Goal: Task Accomplishment & Management: Complete application form

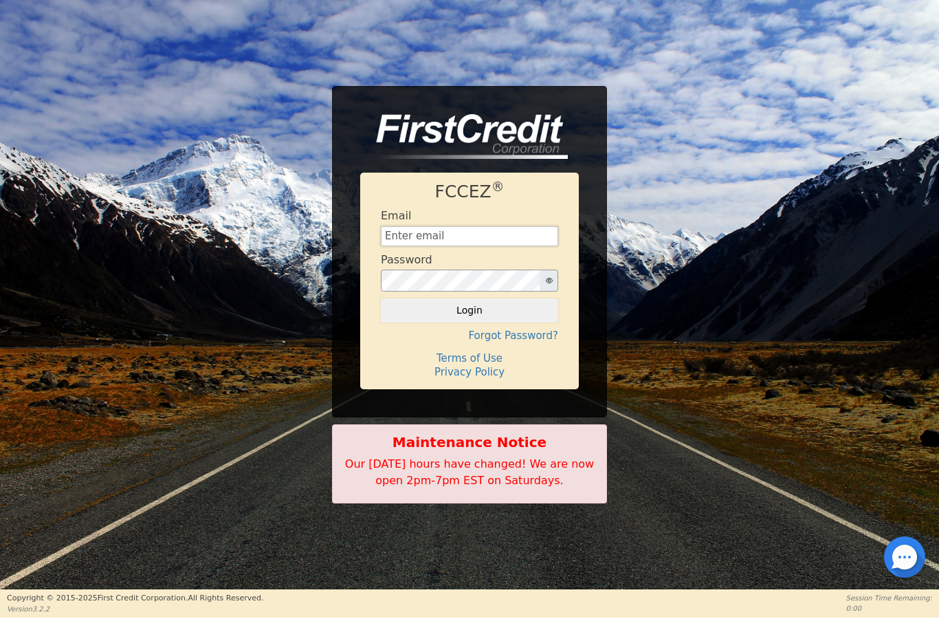
click at [494, 238] on input "text" at bounding box center [469, 236] width 177 height 21
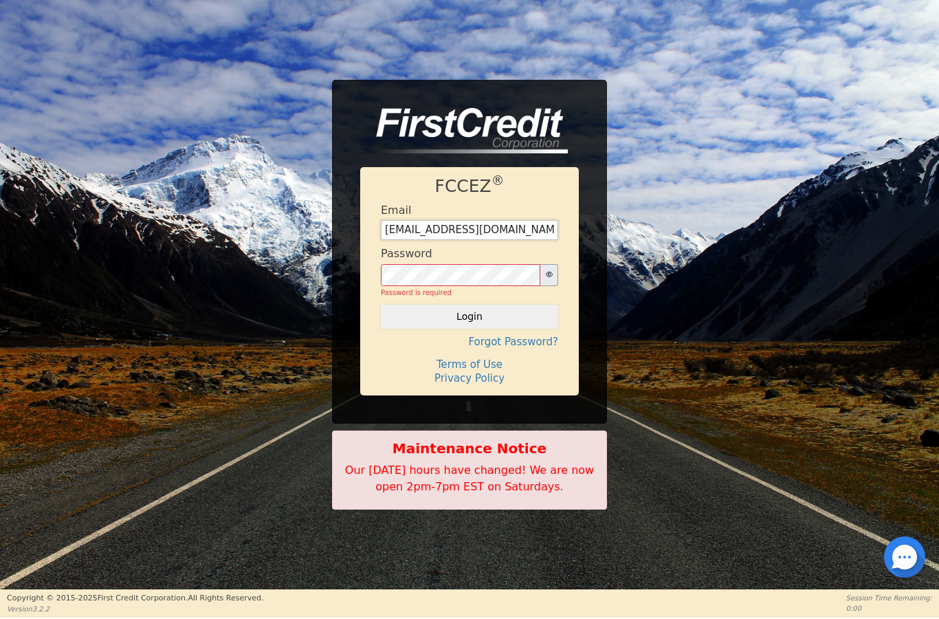
type input "[EMAIL_ADDRESS][DOMAIN_NAME]"
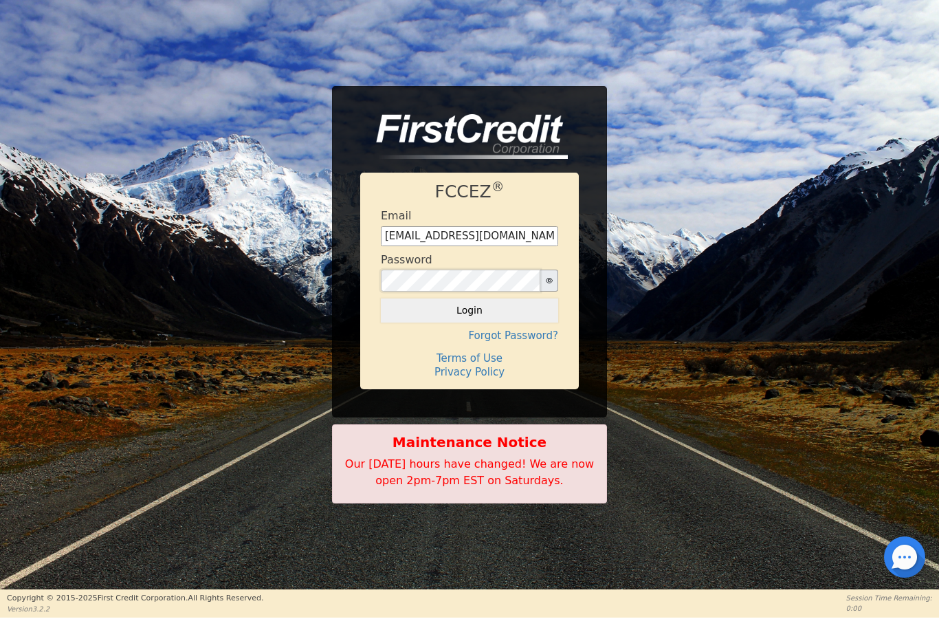
click at [470, 310] on button "Login" at bounding box center [469, 309] width 177 height 23
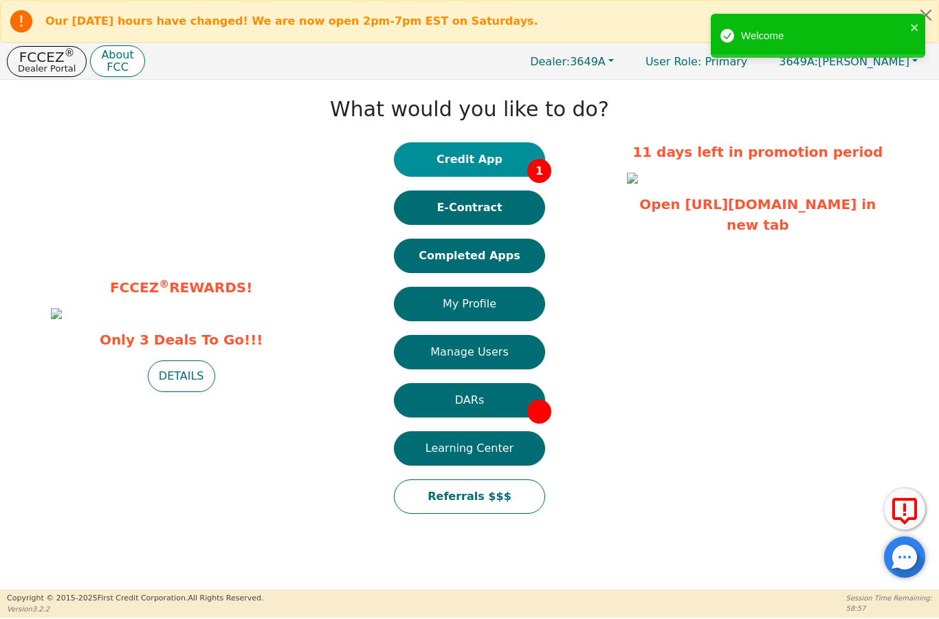
click at [499, 160] on button "Credit App 1" at bounding box center [469, 159] width 151 height 34
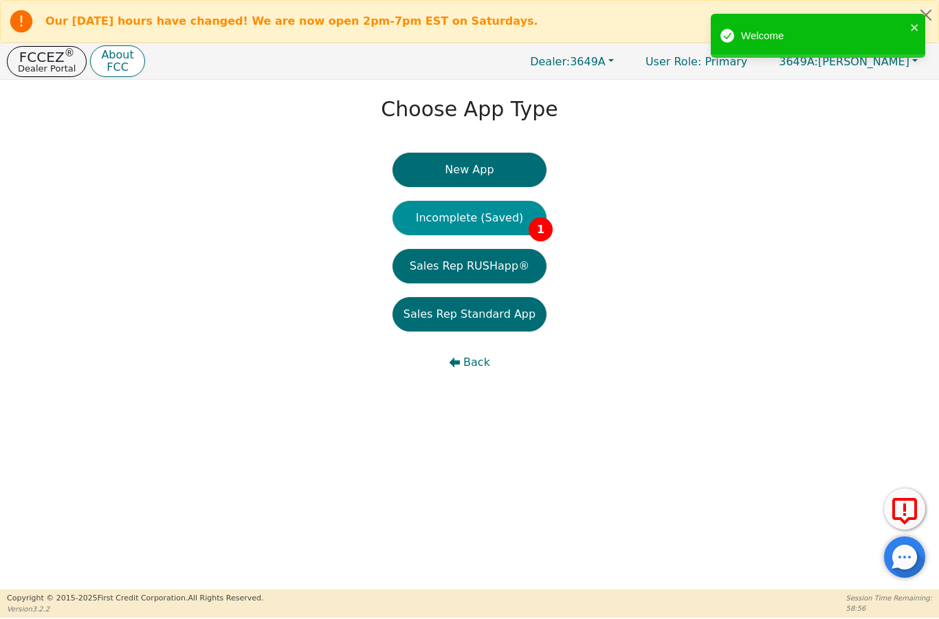
click at [490, 218] on button "Incomplete (Saved) 1" at bounding box center [470, 218] width 154 height 34
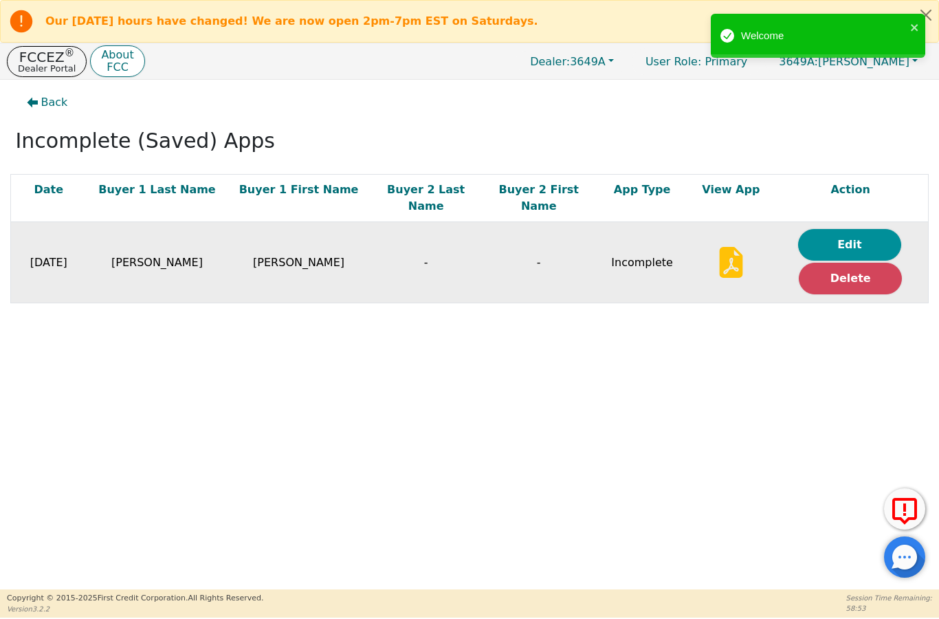
click at [828, 229] on button "Edit" at bounding box center [849, 245] width 103 height 32
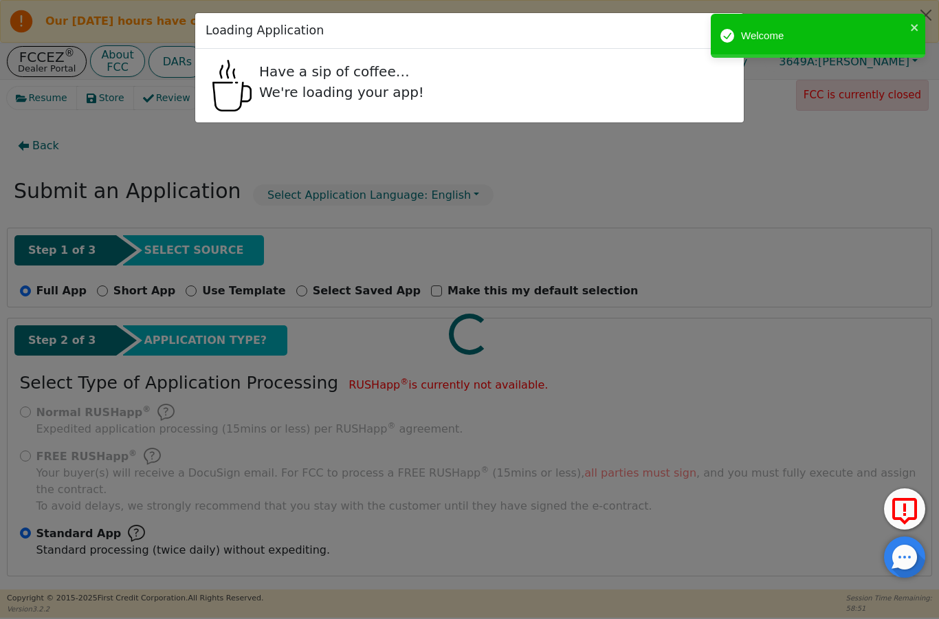
radio input "false"
radio input "true"
select select "VA"
select select "n"
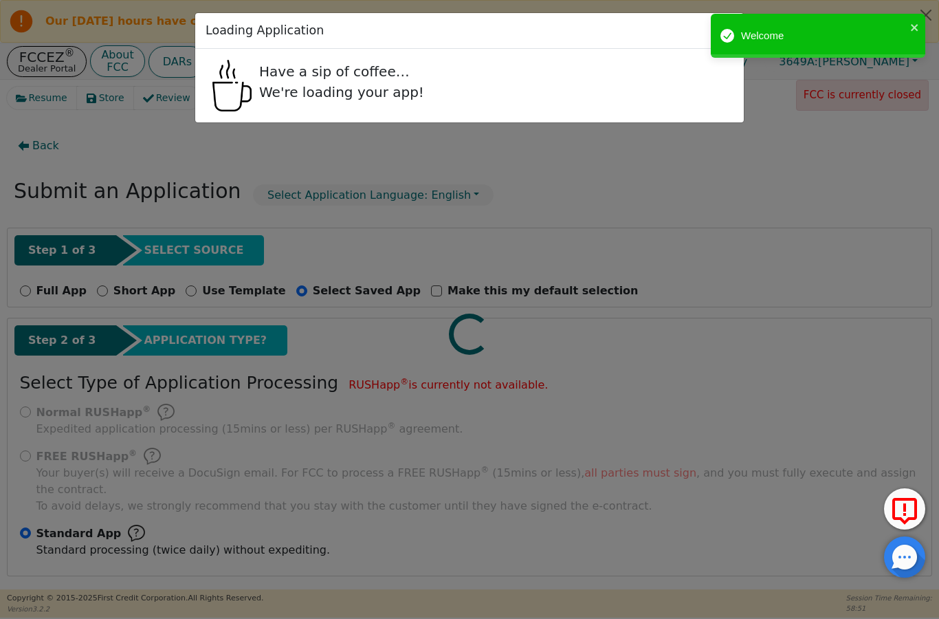
select select "VA"
select select "y"
select select "n"
select select "VA"
select select "Own"
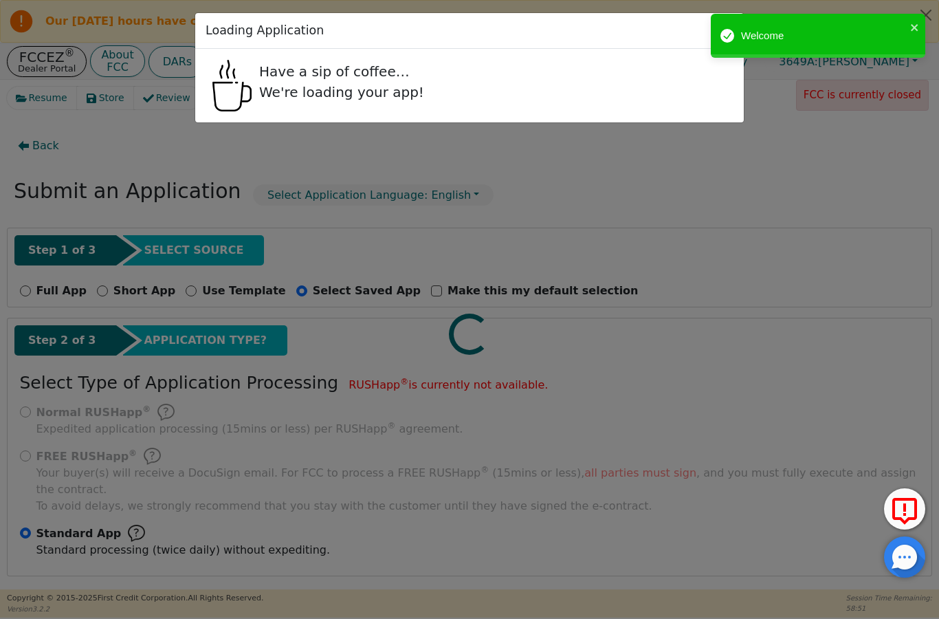
select select "VA"
select select "y"
select select "FRIEND"
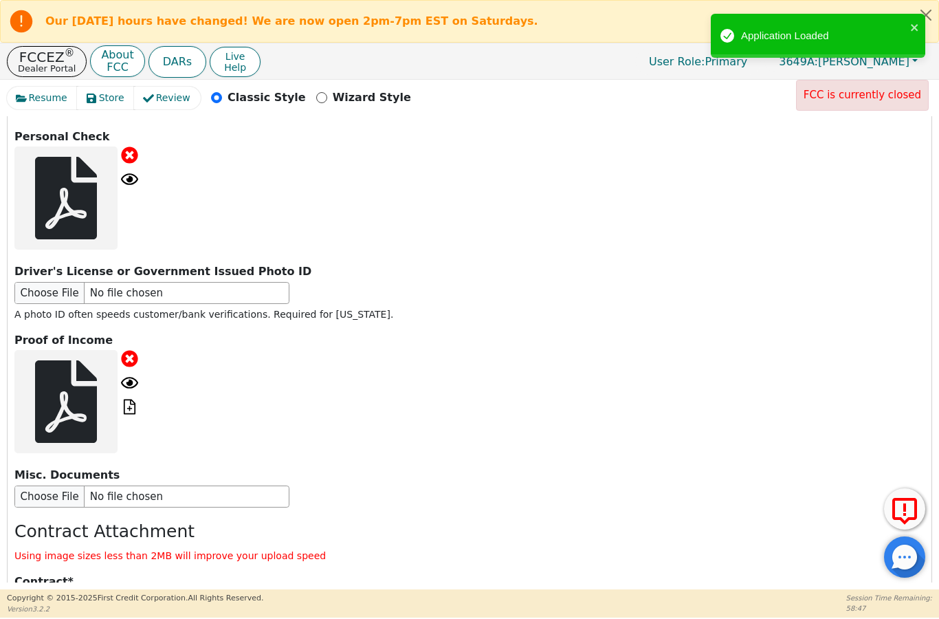
scroll to position [1759, 0]
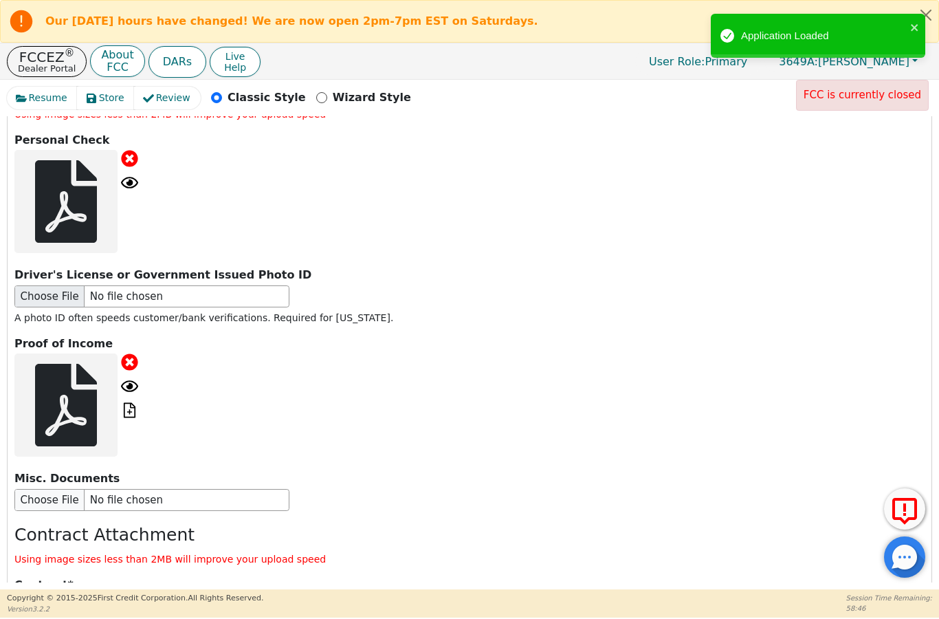
click at [44, 285] on input "file" at bounding box center [151, 296] width 275 height 22
type input "C:\fakepath\IMG_1343.jpeg"
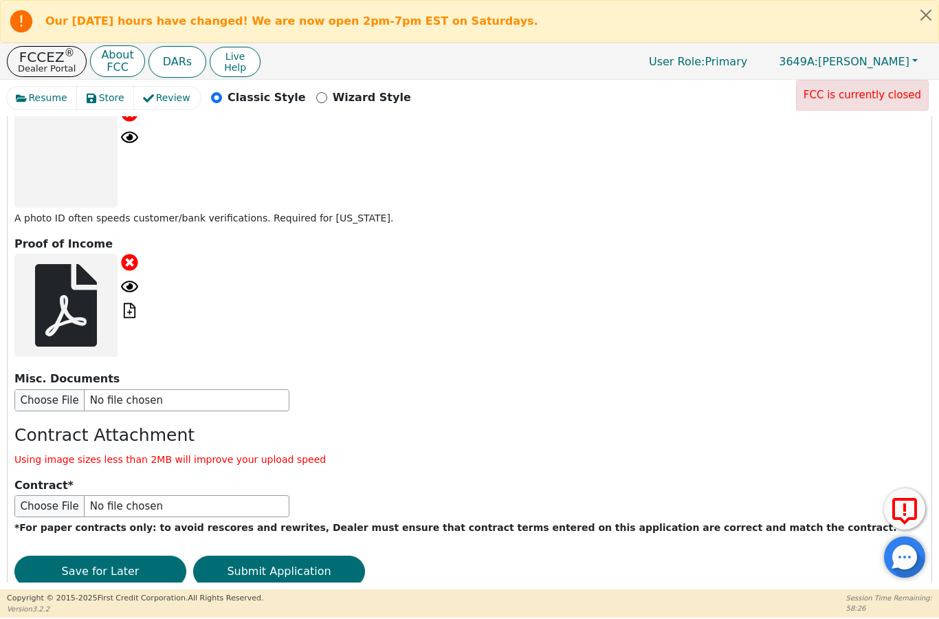
scroll to position [1939, 0]
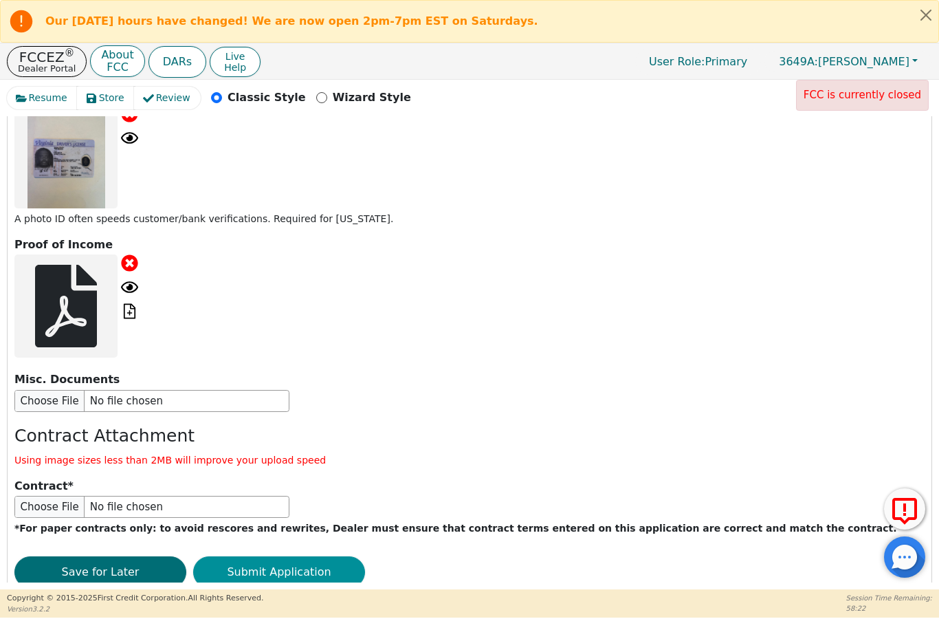
click at [298, 556] on button "Submit Application" at bounding box center [279, 572] width 172 height 32
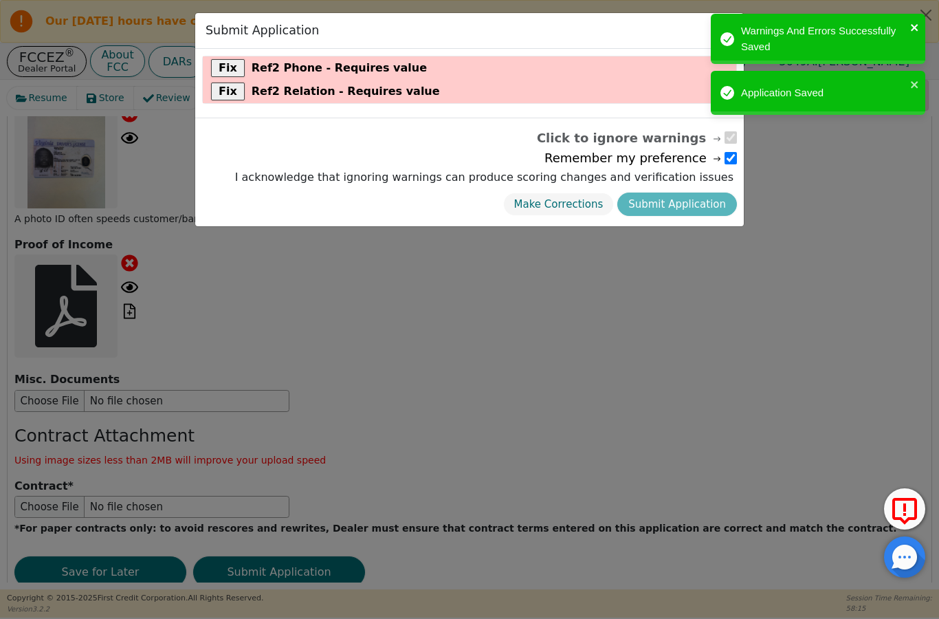
click at [916, 27] on icon "close" at bounding box center [915, 27] width 10 height 11
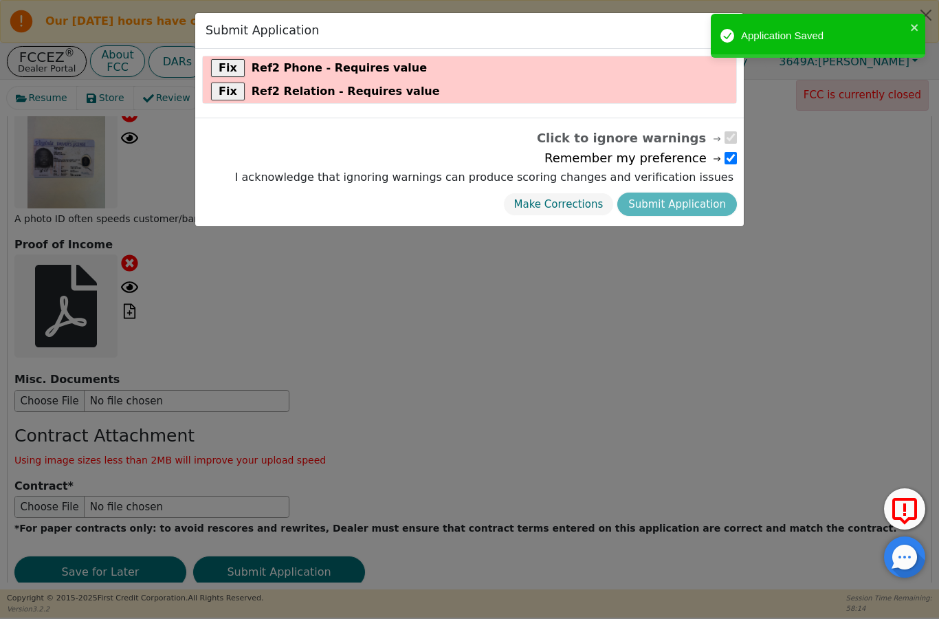
click at [918, 89] on div "Submit Application Fix Ref2 Phone - Requires value Fix Ref2 Relation - Requires…" at bounding box center [469, 309] width 939 height 619
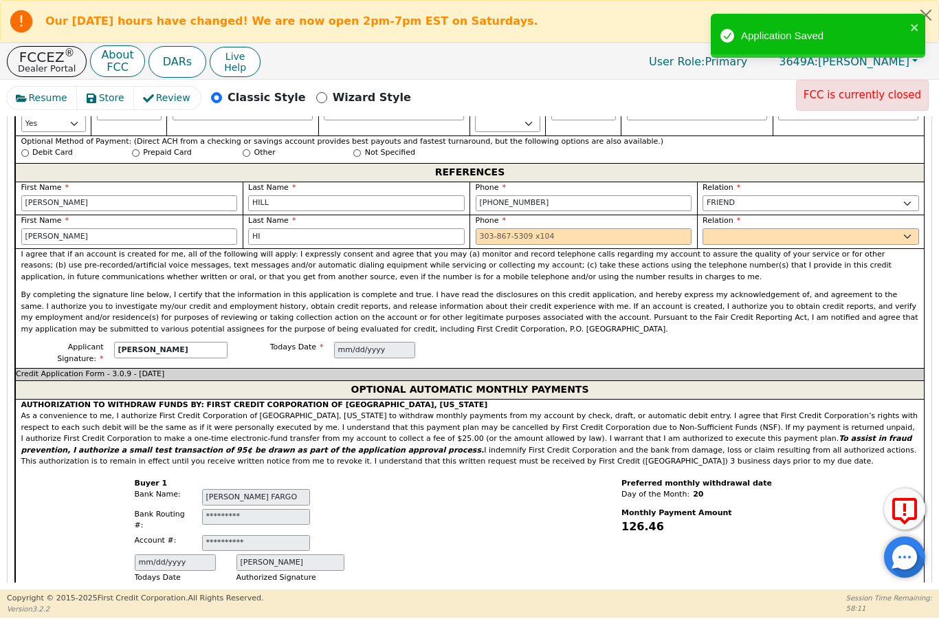
scroll to position [1109, 0]
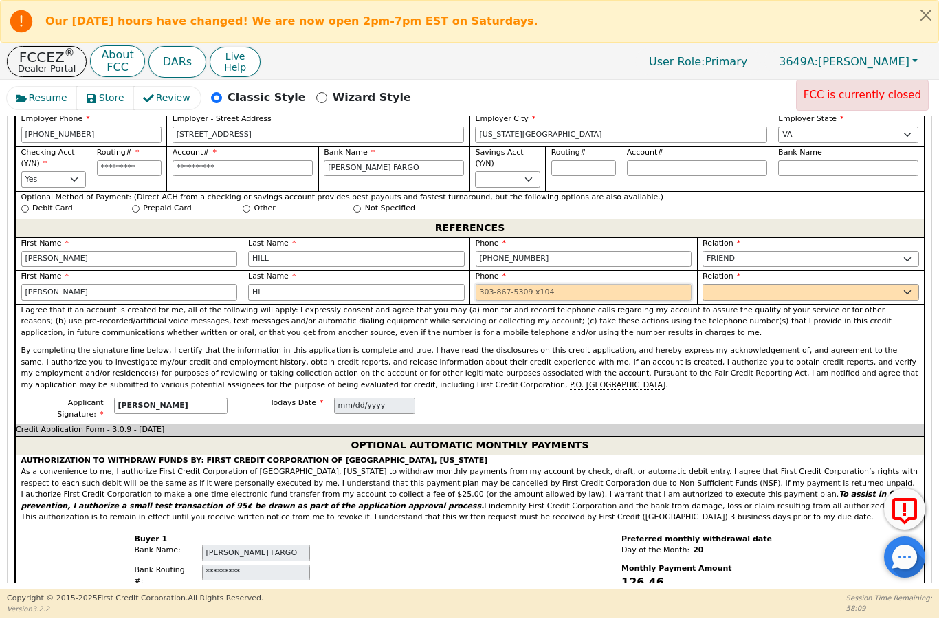
click at [516, 284] on input "tel" at bounding box center [584, 292] width 217 height 17
click at [374, 284] on input "HI" at bounding box center [356, 292] width 217 height 17
type input "HILL"
click at [771, 284] on select "FATHER MOTHER SISTER BROTHER DAUGHTER SON CO-WORKER NEIGHBOR FRIEND COUSIN G-MO…" at bounding box center [811, 292] width 217 height 17
type input "[PHONE_NUMBER]"
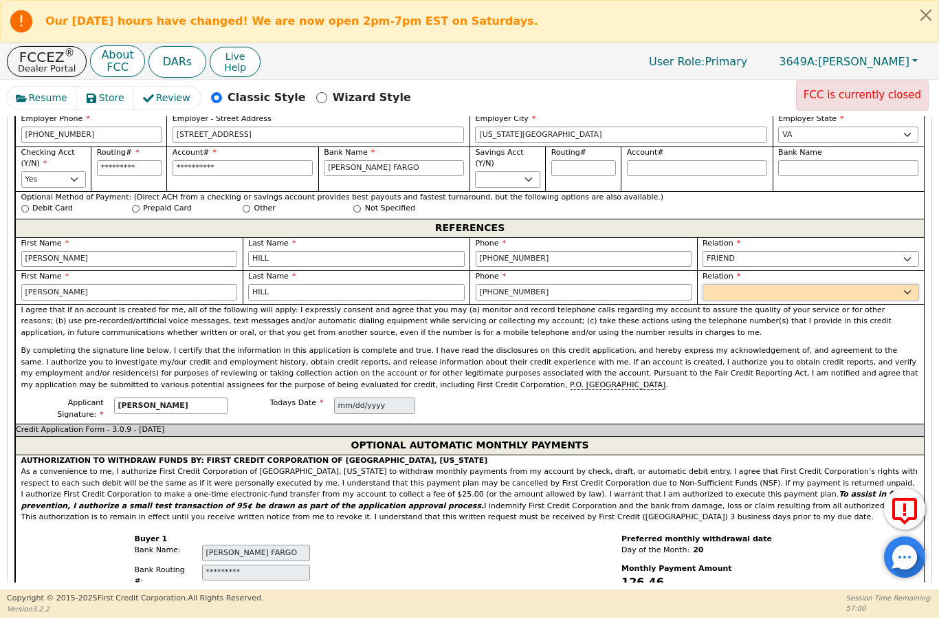
select select "OTHER"
click at [824, 284] on input "text" at bounding box center [848, 292] width 140 height 17
click at [813, 284] on input "text" at bounding box center [848, 292] width 140 height 17
click at [802, 284] on input "text" at bounding box center [848, 292] width 140 height 17
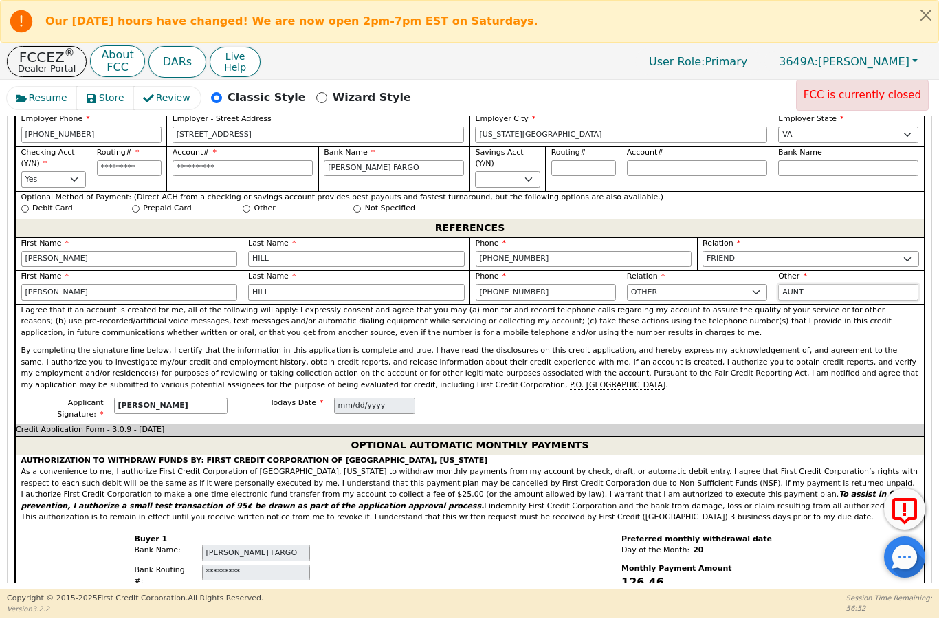
type input "AUNT"
click at [902, 251] on select "FATHER MOTHER SISTER BROTHER DAUGHTER SON CO-WORKER NEIGHBOR FRIEND COUSIN G-MO…" at bounding box center [811, 259] width 217 height 17
select select "COUSIN"
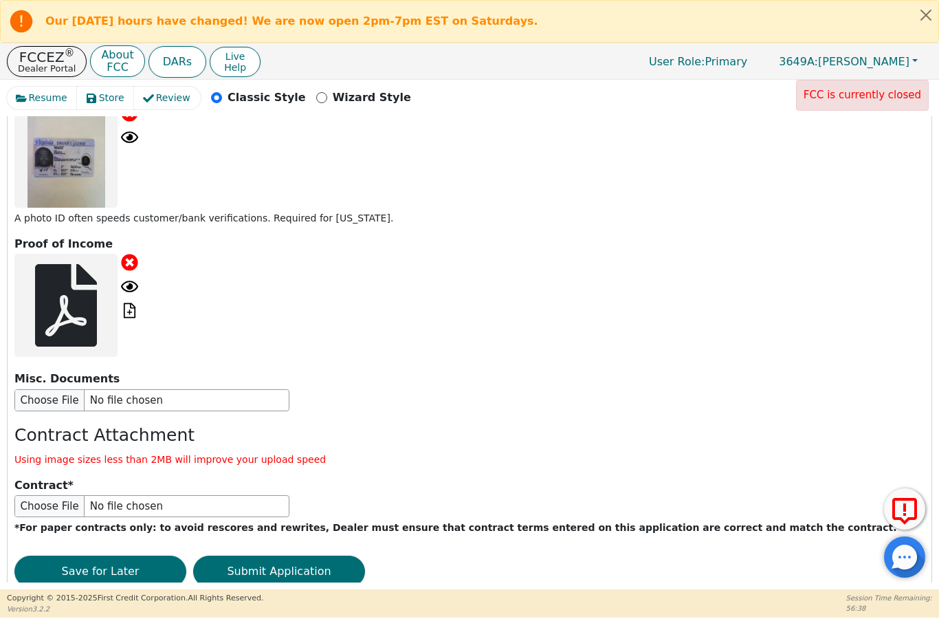
scroll to position [1939, 0]
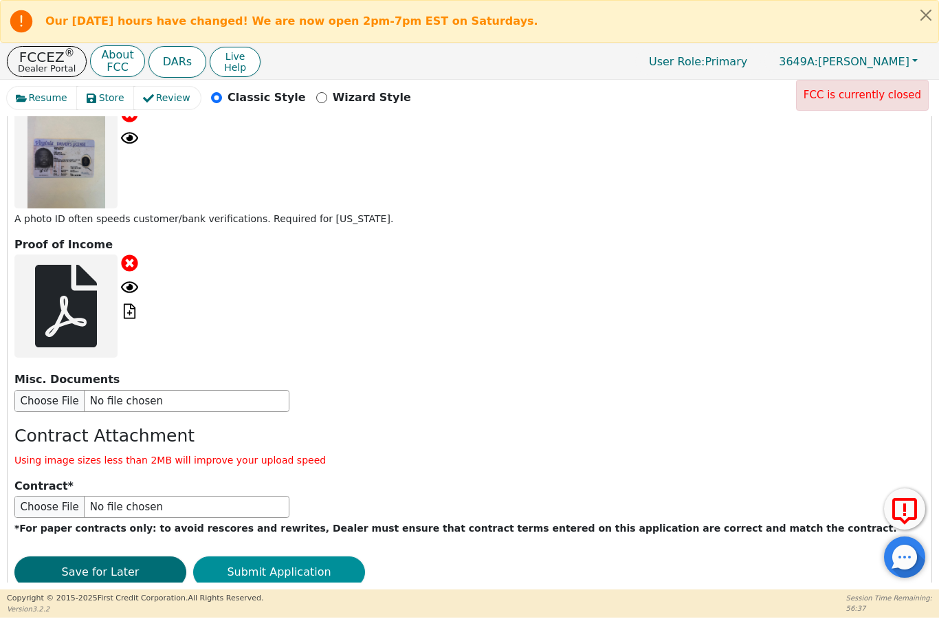
click at [302, 556] on button "Submit Application" at bounding box center [279, 572] width 172 height 32
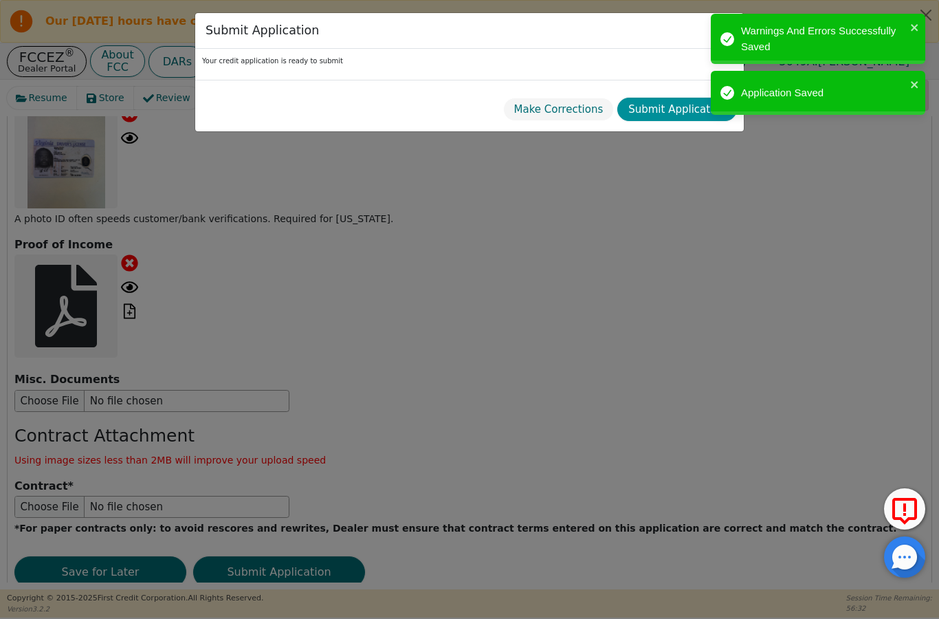
click at [668, 109] on button "Submit Application" at bounding box center [677, 110] width 120 height 24
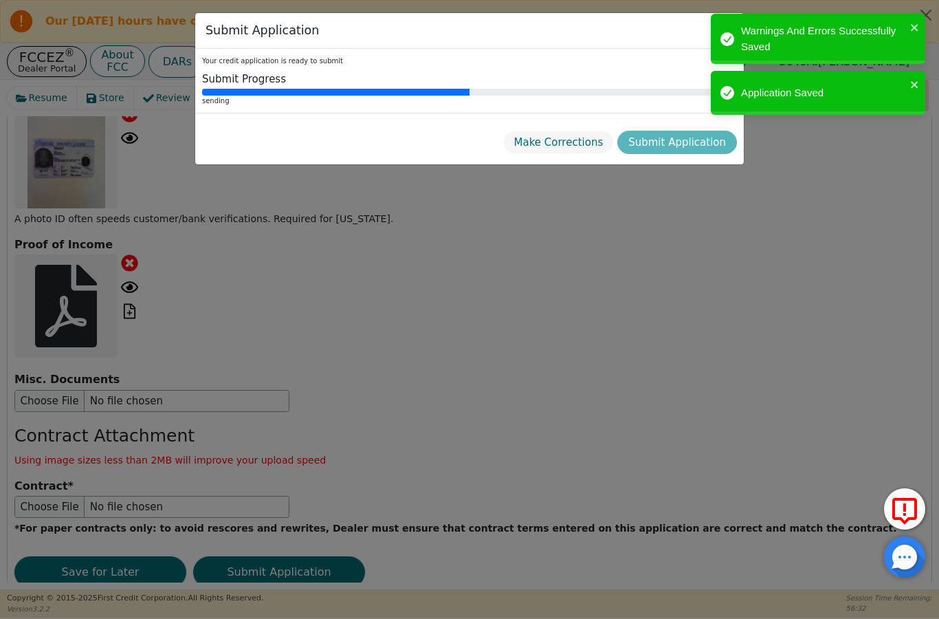
select select
radio input "false"
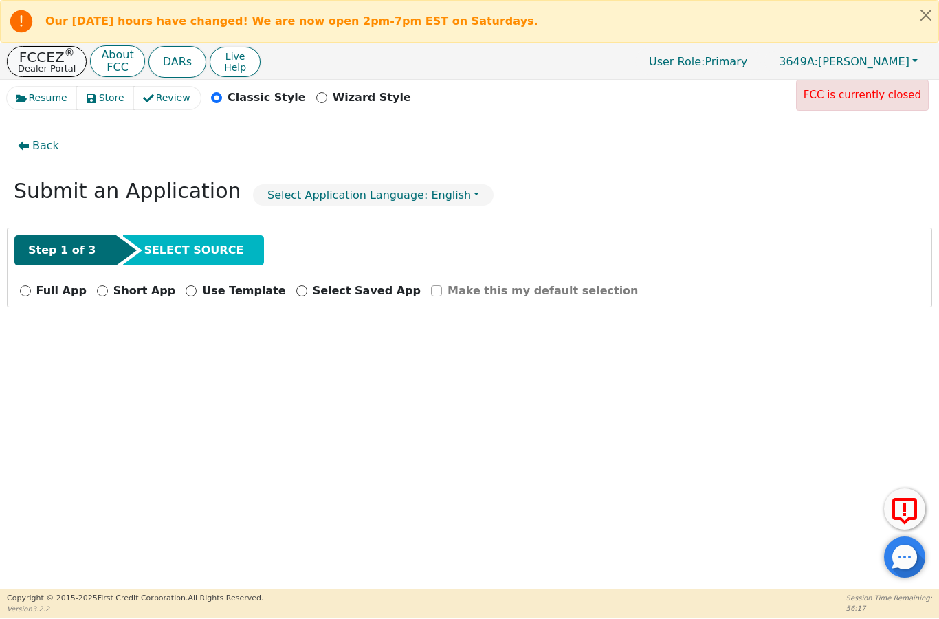
click at [54, 65] on p "Dealer Portal" at bounding box center [47, 68] width 58 height 9
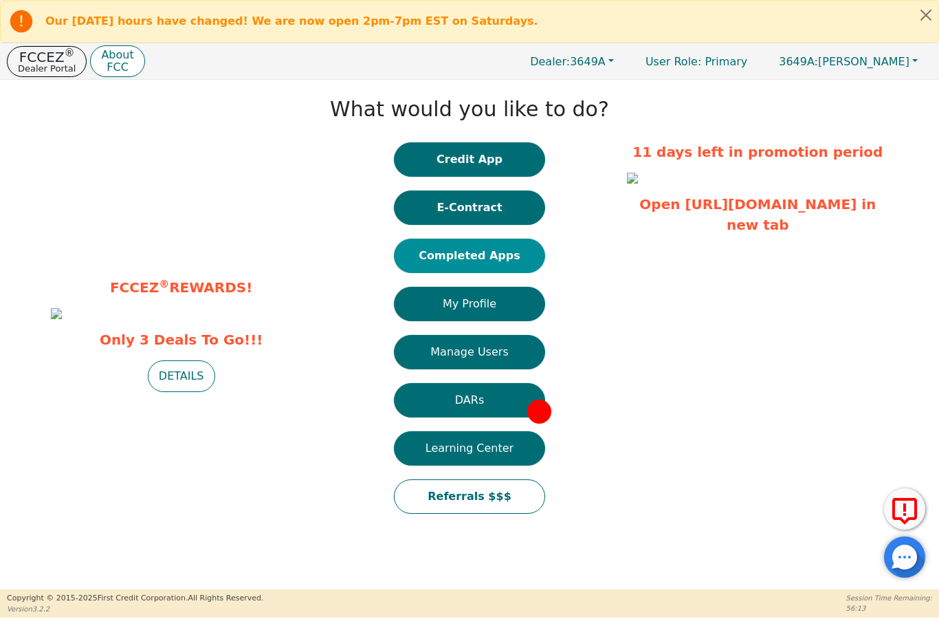
click at [473, 255] on button "Completed Apps" at bounding box center [469, 256] width 151 height 34
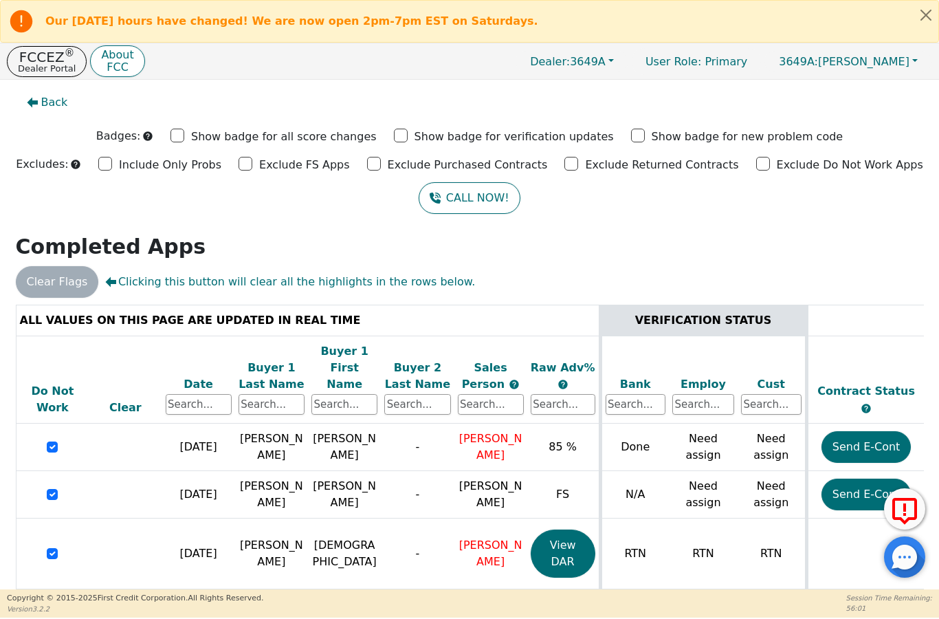
click at [756, 171] on div "Exclude Do Not Work Apps" at bounding box center [839, 163] width 167 height 21
click at [756, 164] on input "Exclude Do Not Work Apps" at bounding box center [763, 164] width 14 height 14
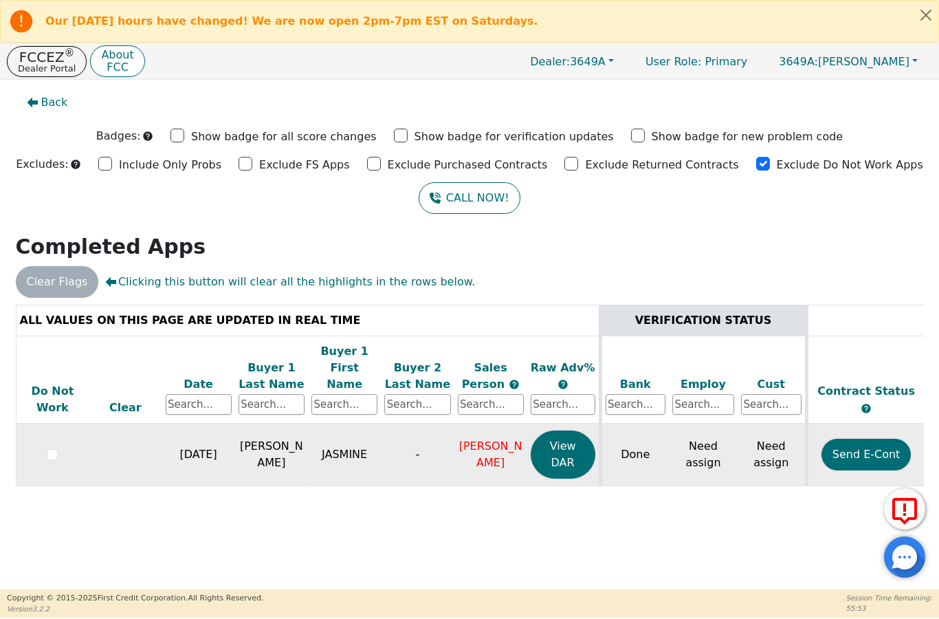
click at [56, 449] on input "checkbox" at bounding box center [52, 454] width 11 height 11
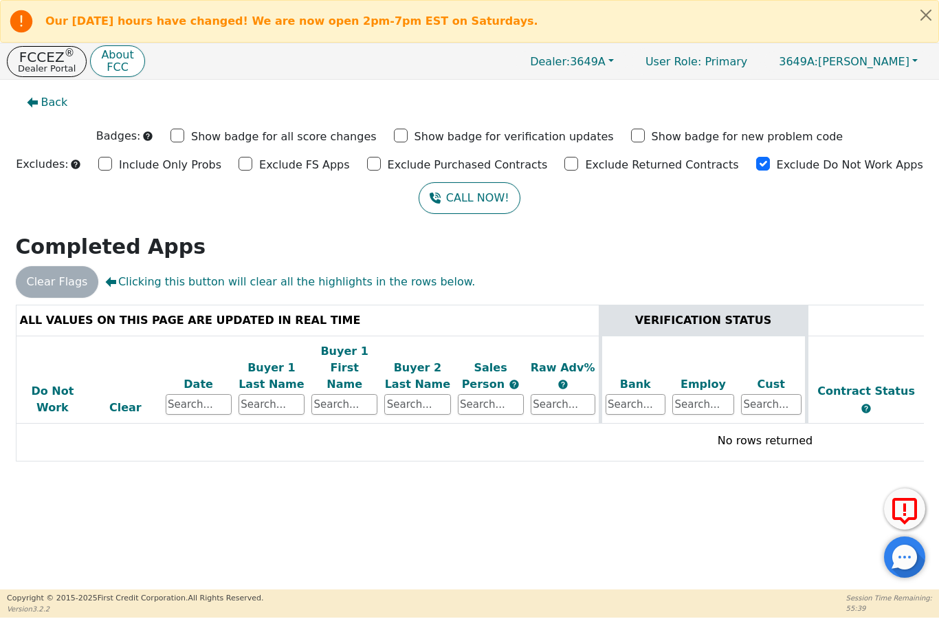
click at [756, 161] on input "Exclude Do Not Work Apps" at bounding box center [763, 164] width 14 height 14
checkbox input "false"
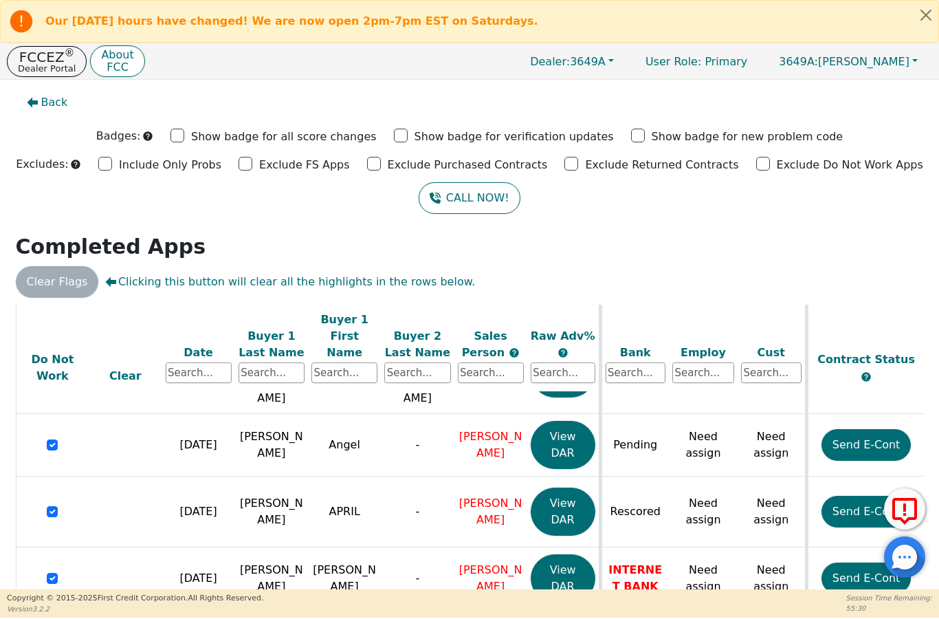
scroll to position [505, 0]
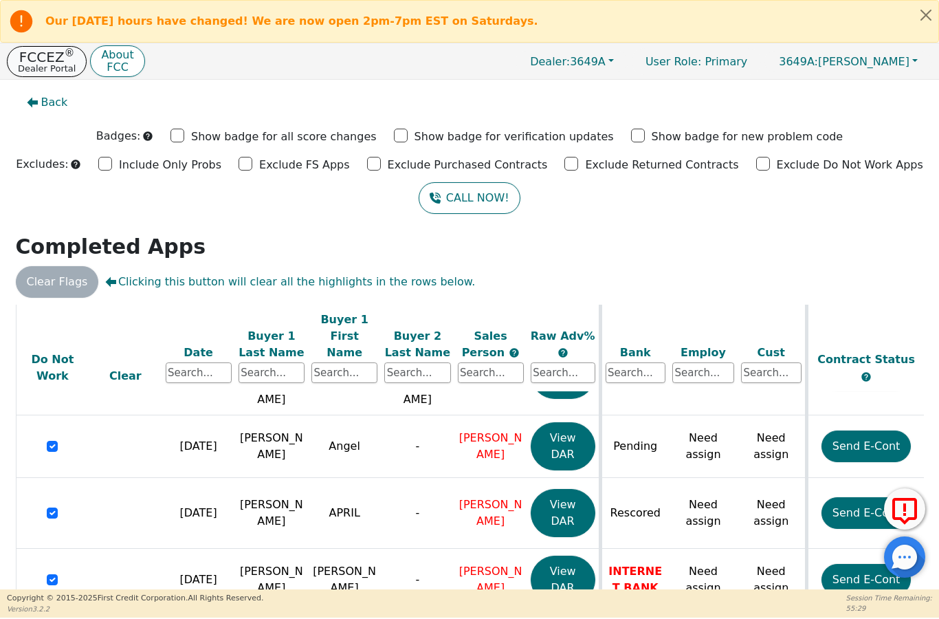
click at [48, 67] on p "Dealer Portal" at bounding box center [47, 68] width 58 height 9
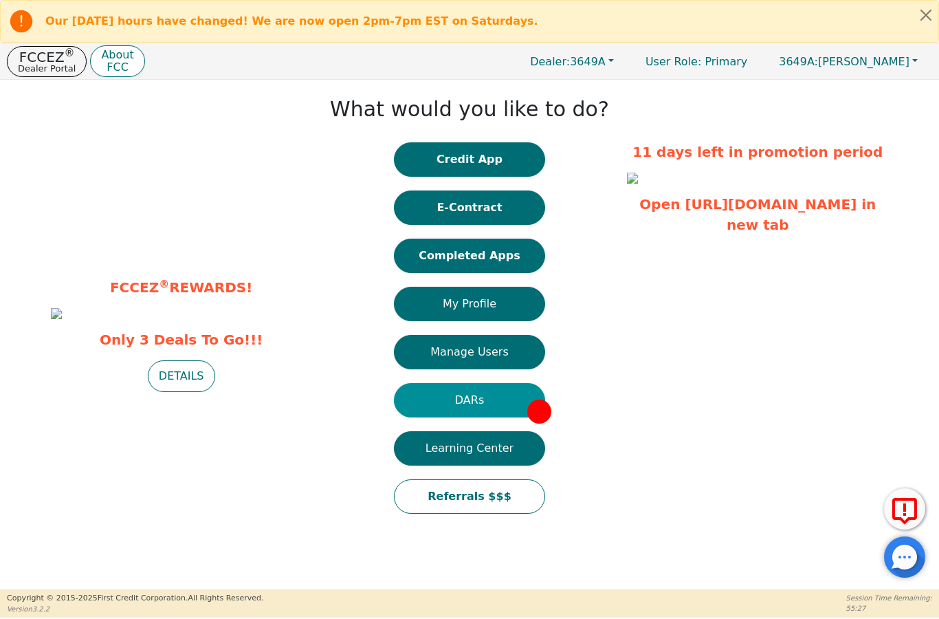
click at [498, 403] on button "DARs" at bounding box center [469, 400] width 151 height 34
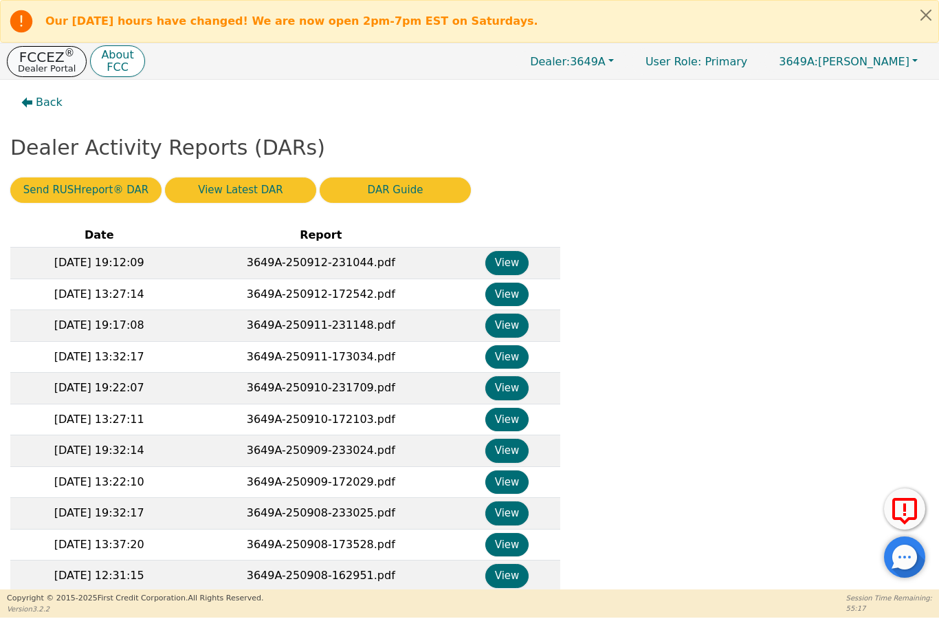
click at [49, 67] on p "Dealer Portal" at bounding box center [47, 68] width 58 height 9
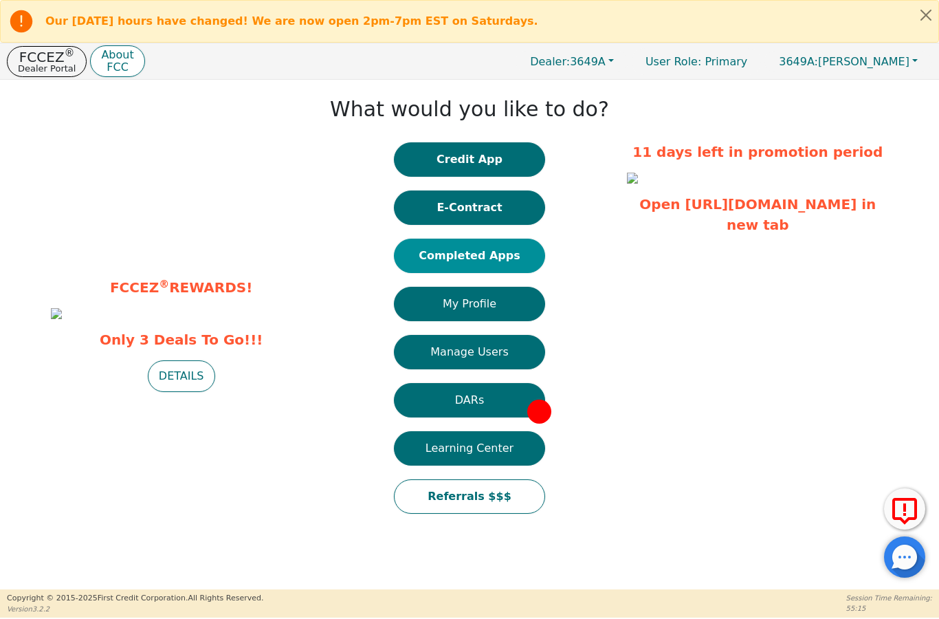
click at [499, 255] on button "Completed Apps" at bounding box center [469, 256] width 151 height 34
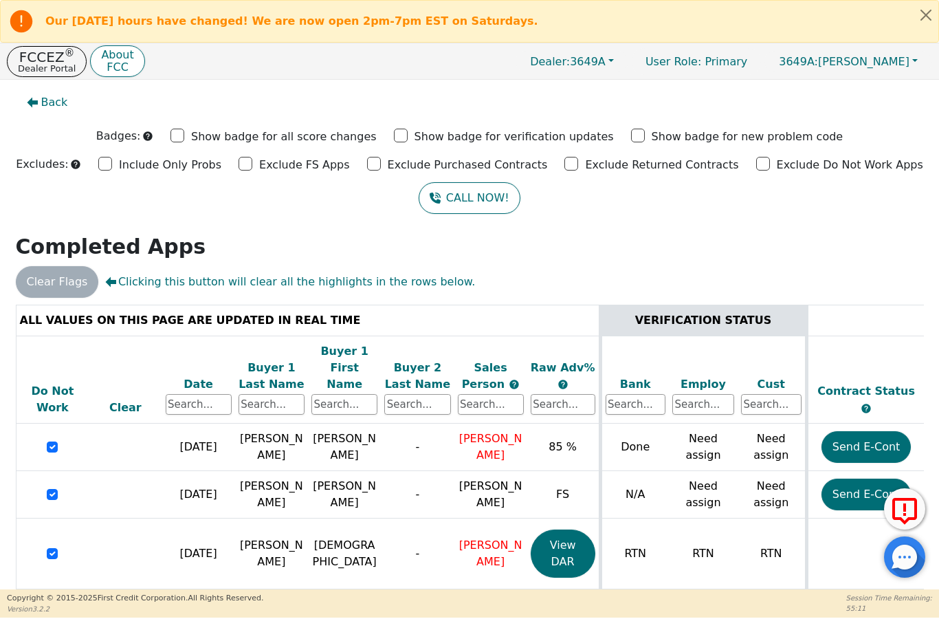
click at [756, 169] on input "Exclude Do Not Work Apps" at bounding box center [763, 164] width 14 height 14
checkbox input "true"
